Goal: Task Accomplishment & Management: Manage account settings

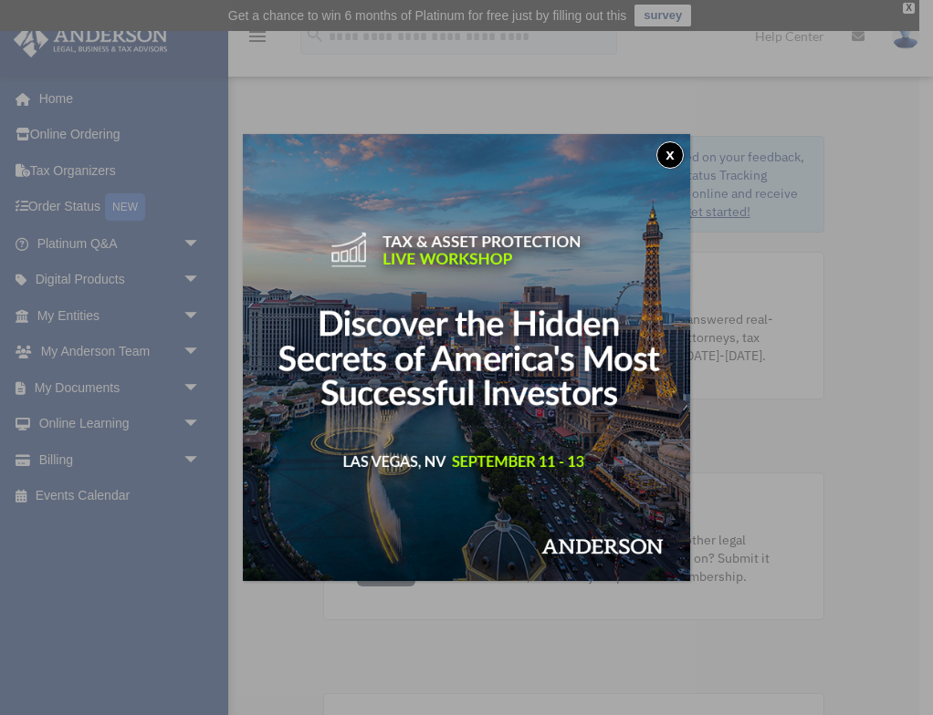
click at [669, 161] on button "x" at bounding box center [669, 154] width 27 height 27
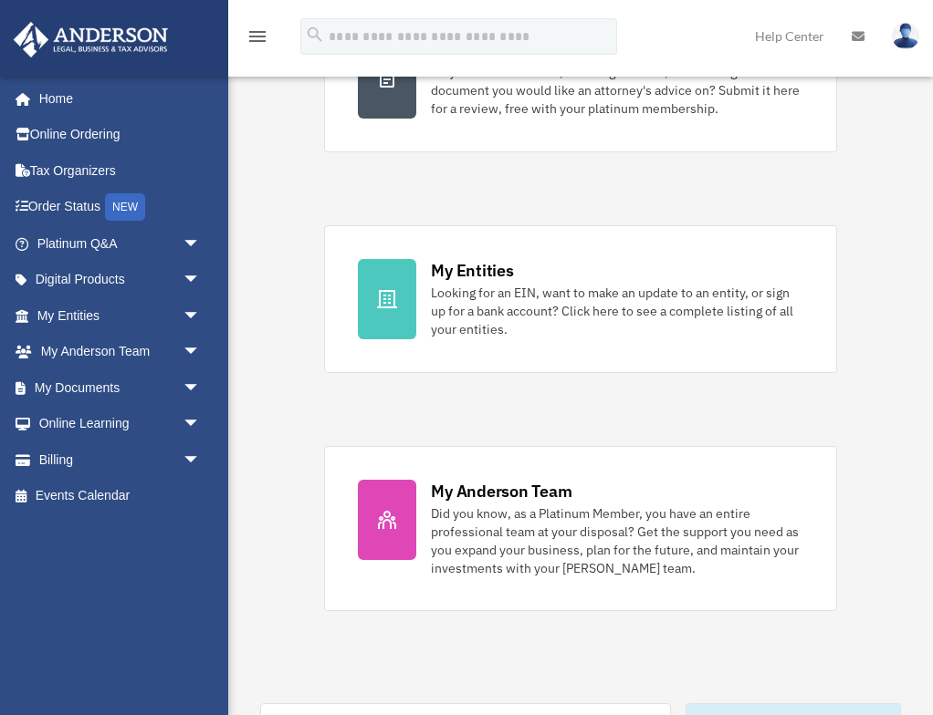
scroll to position [469, 0]
click at [86, 390] on link "My Documents arrow_drop_down" at bounding box center [120, 388] width 215 height 37
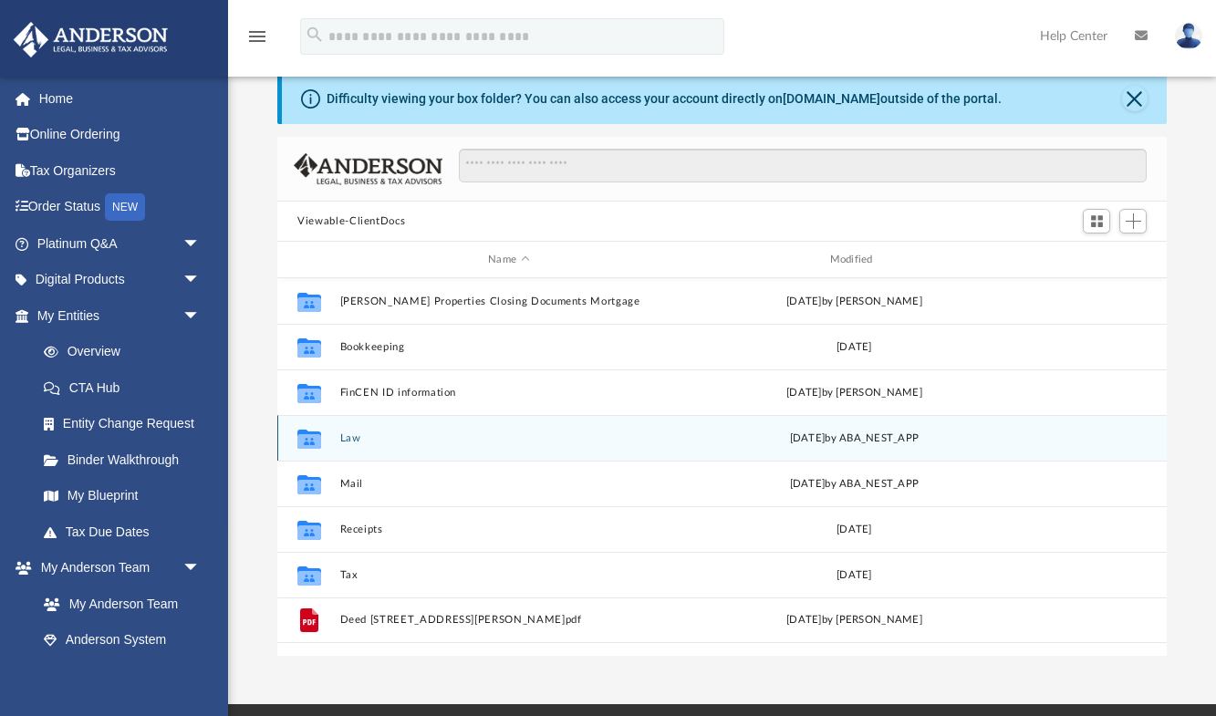
scroll to position [68, 0]
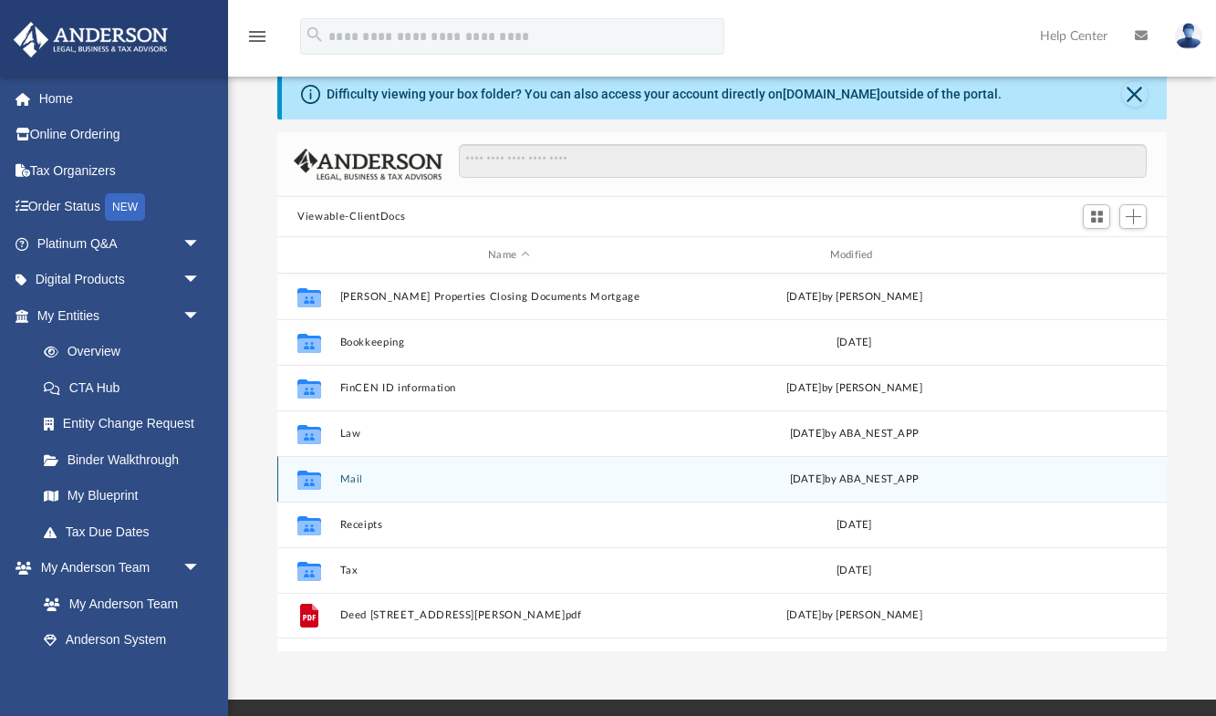
click at [344, 481] on button "Mail" at bounding box center [509, 480] width 338 height 12
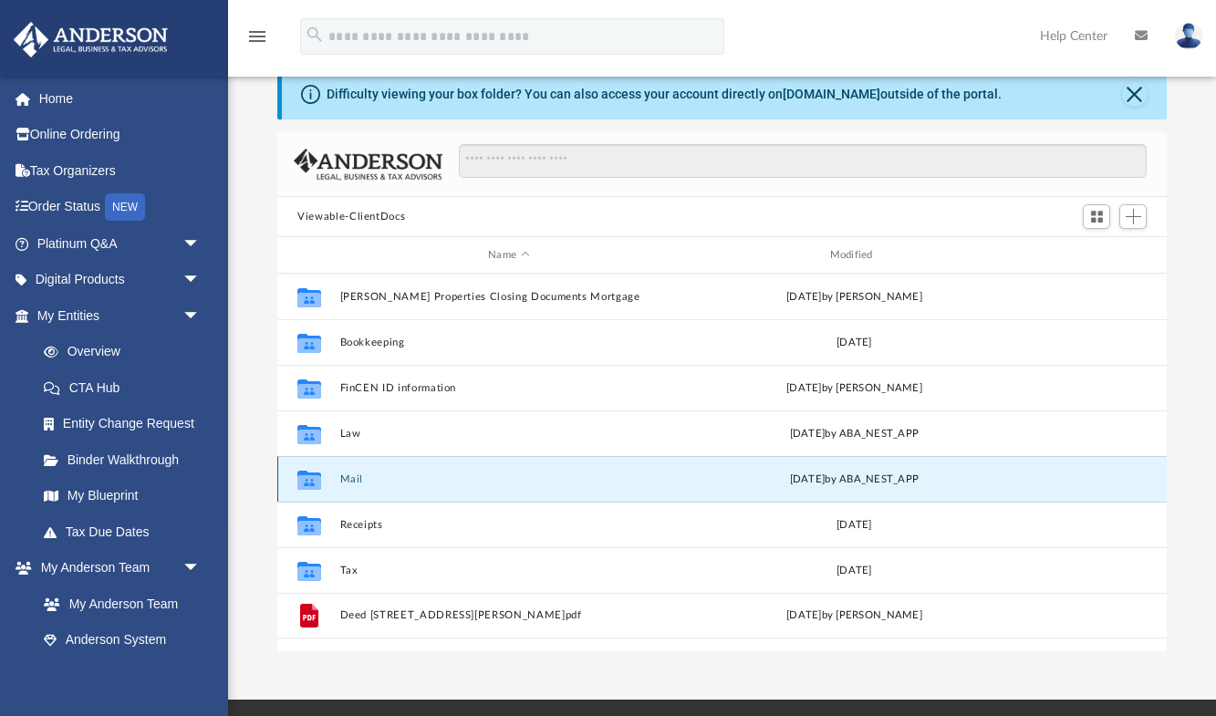
click at [344, 481] on button "Mail" at bounding box center [509, 480] width 338 height 12
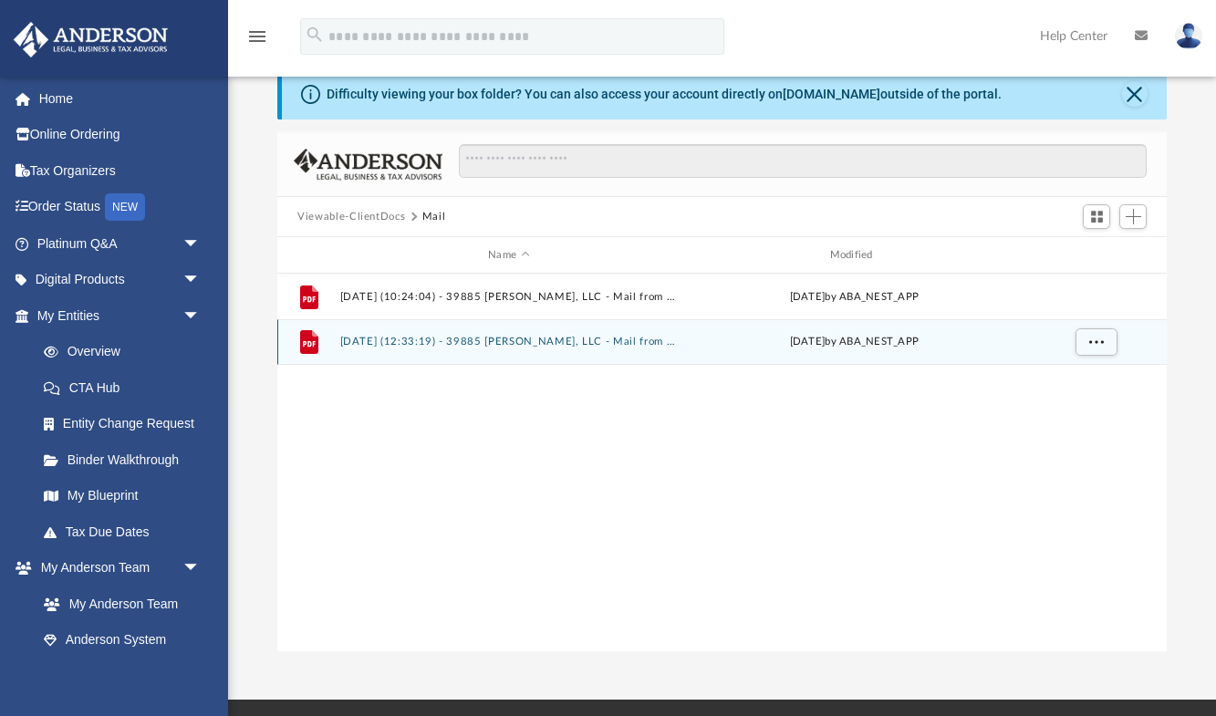
click at [400, 339] on button "[DATE] (12:33:19) - 39885 [PERSON_NAME], LLC - Mail from Atlantic Union Bank.pdf" at bounding box center [509, 342] width 338 height 12
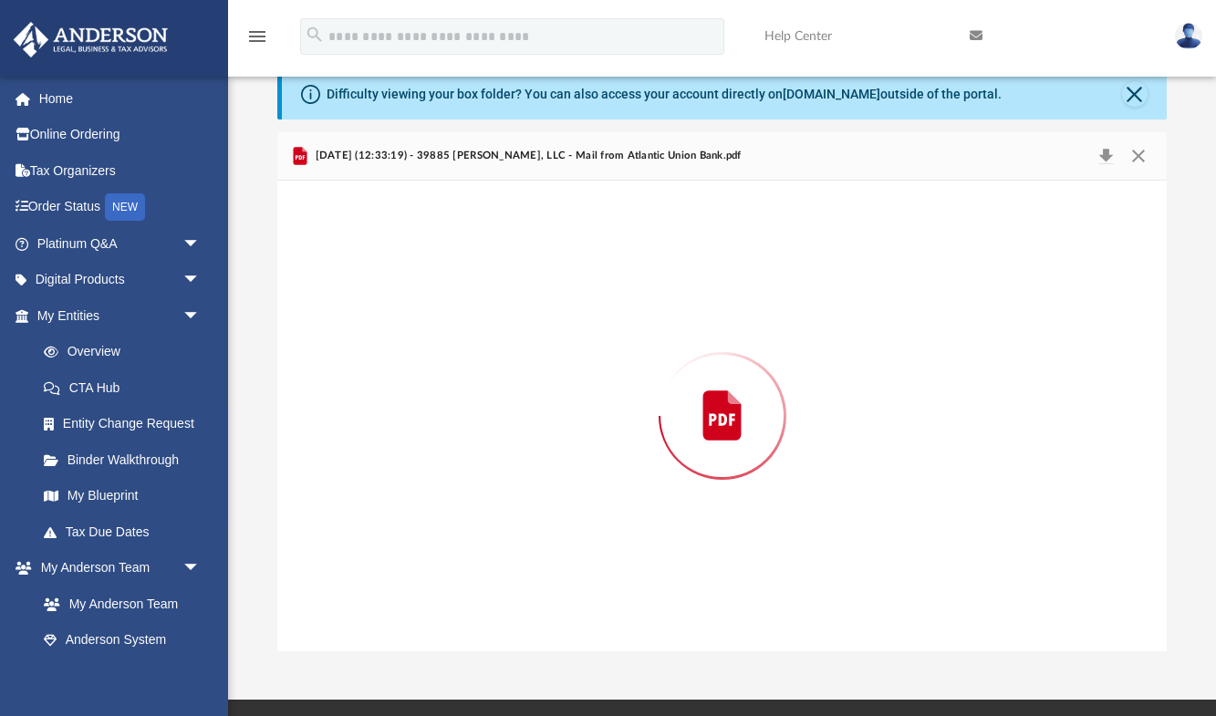
click at [400, 339] on div "Preview" at bounding box center [722, 416] width 890 height 471
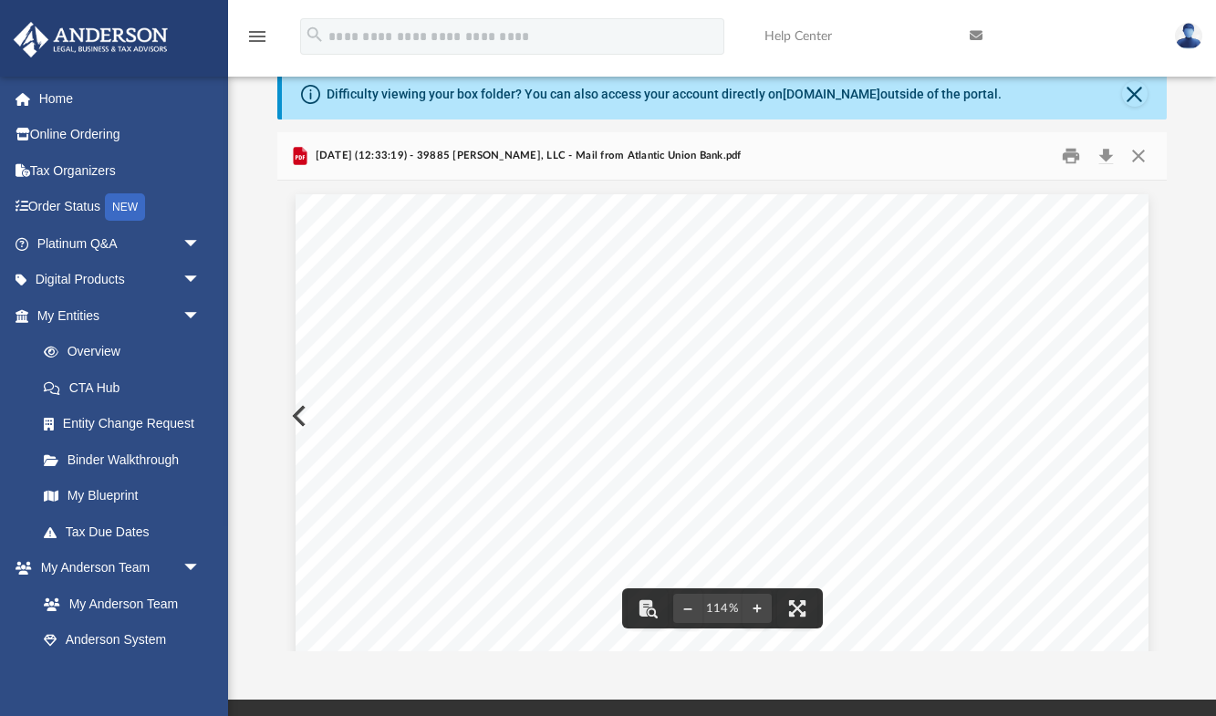
scroll to position [0, 0]
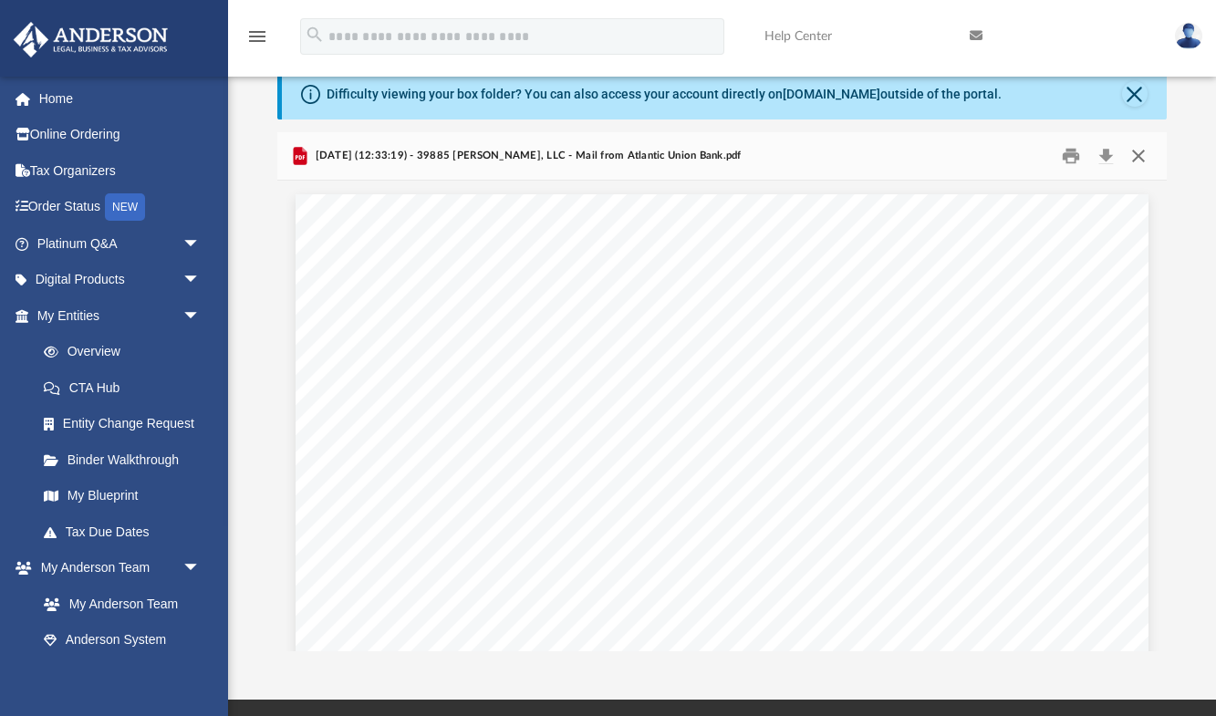
click at [1135, 156] on button "Close" at bounding box center [1138, 156] width 33 height 28
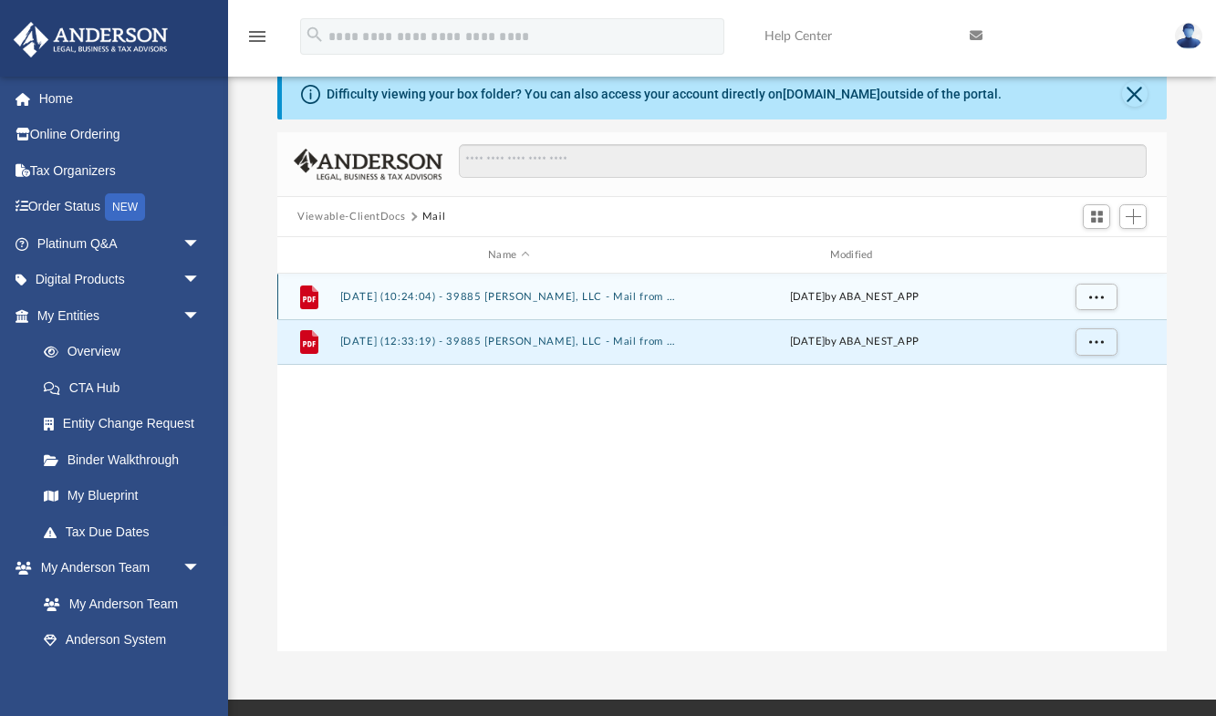
click at [466, 297] on button "[DATE] (10:24:04) - 39885 [PERSON_NAME], LLC - Mail from State of [US_STATE][GE…" at bounding box center [509, 297] width 338 height 12
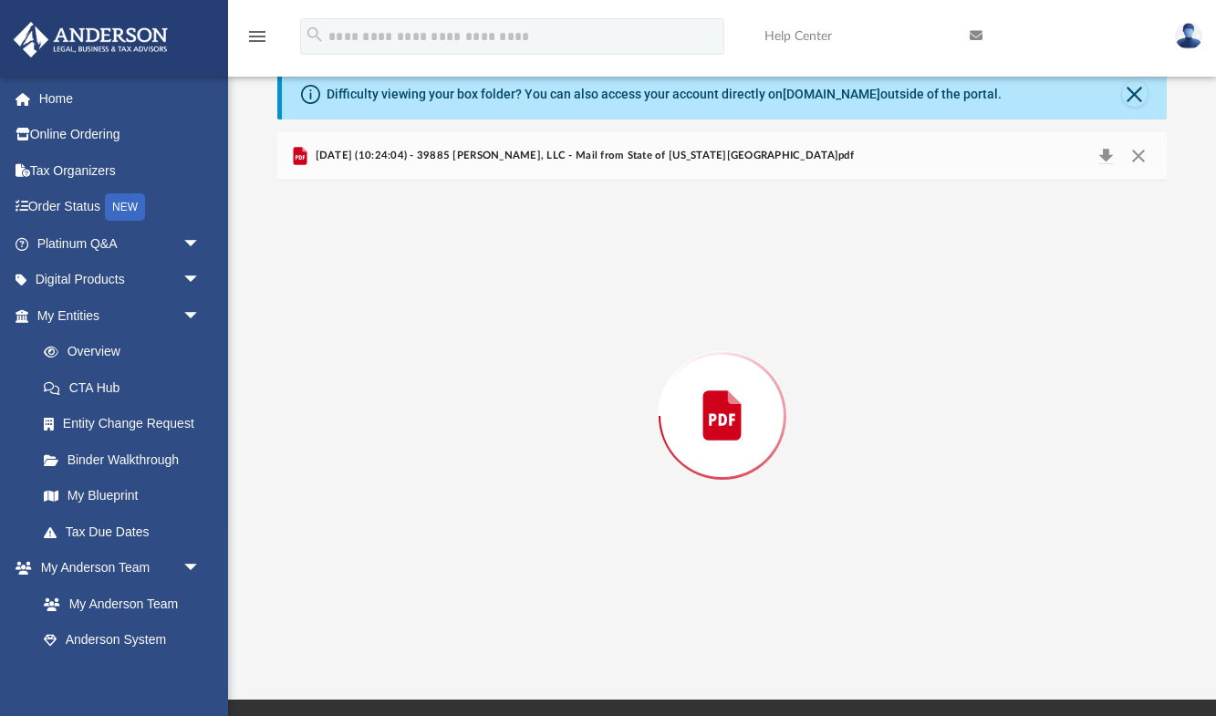
click at [466, 297] on div "Preview" at bounding box center [722, 416] width 890 height 471
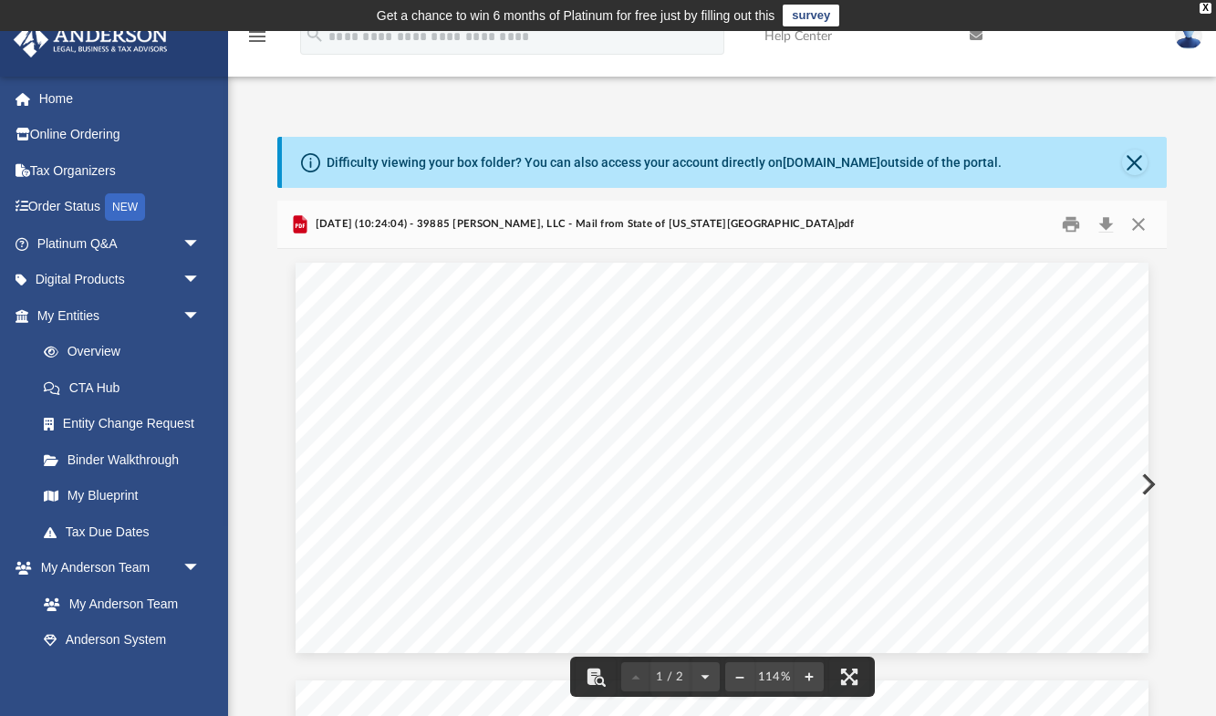
click at [357, 395] on div "Page 1" at bounding box center [722, 458] width 853 height 391
click at [360, 394] on div "Page 1" at bounding box center [722, 458] width 853 height 391
click at [401, 395] on div "Page 1" at bounding box center [722, 458] width 853 height 391
